Goal: Navigation & Orientation: Go to known website

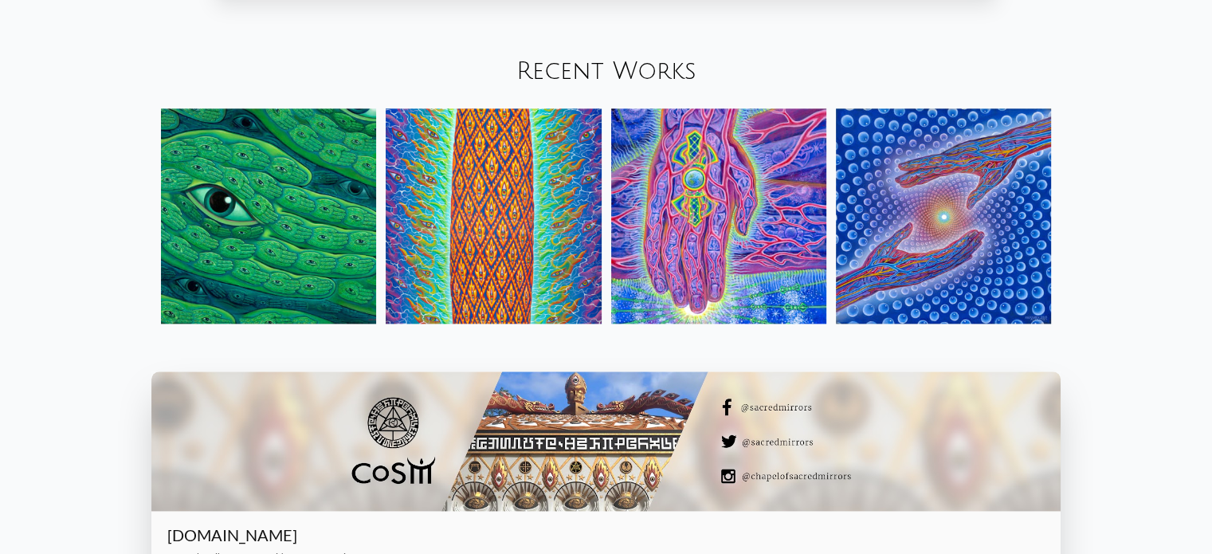
scroll to position [1821, 0]
